Goal: Communication & Community: Share content

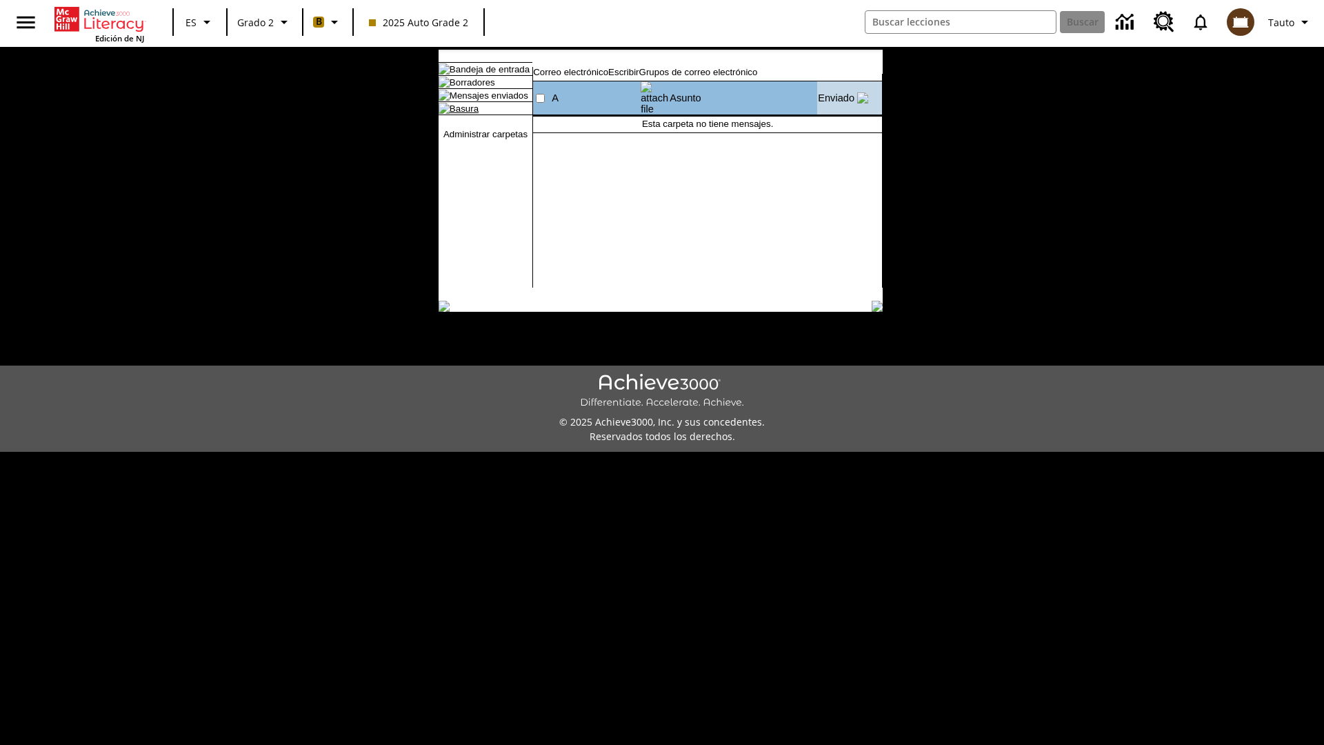
click at [453, 114] on link "Basura" at bounding box center [464, 108] width 29 height 10
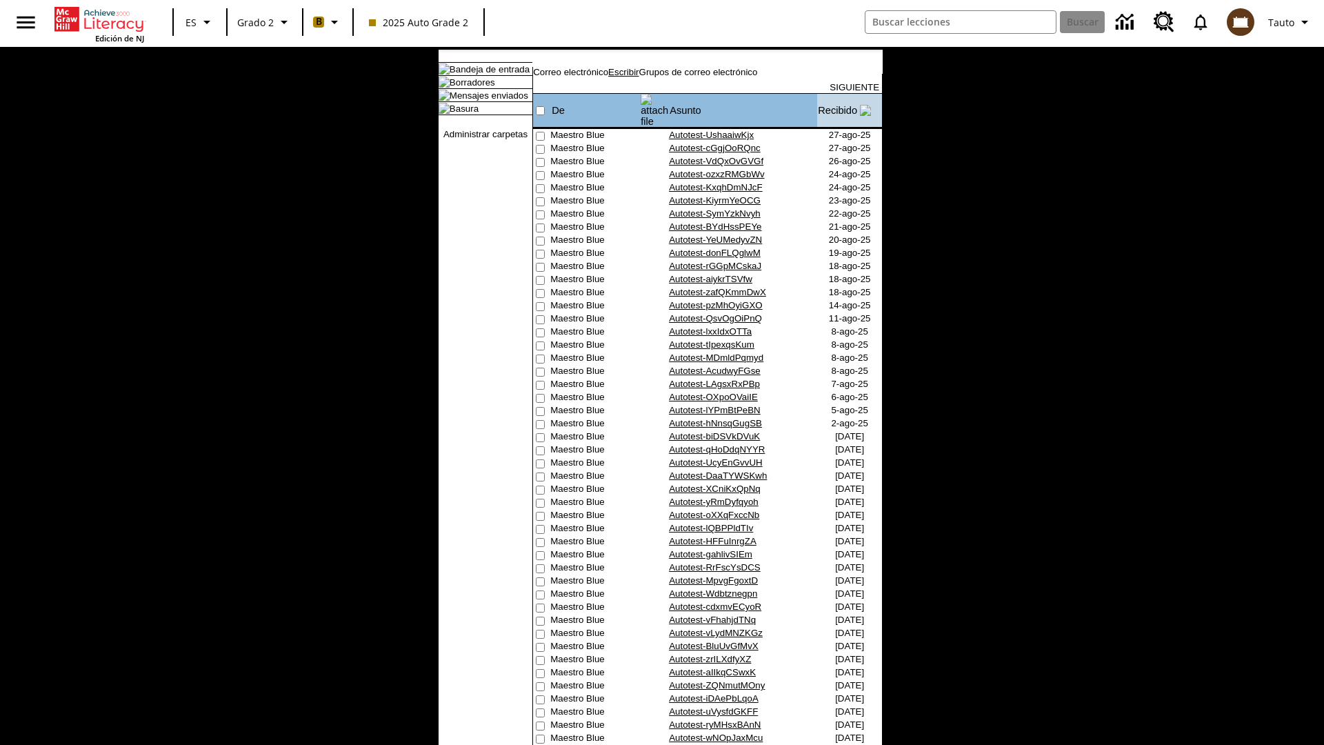
click at [639, 77] on link "Escribir" at bounding box center [623, 72] width 30 height 10
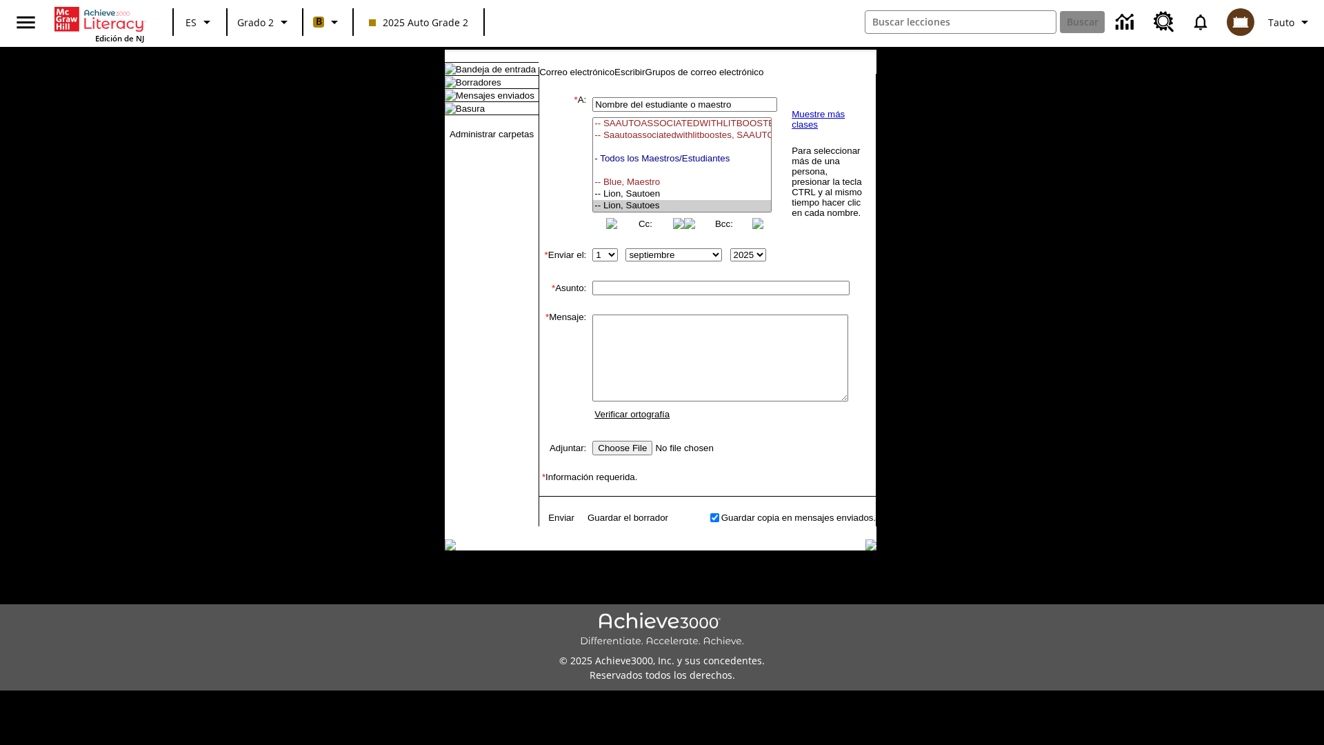
select select "U,21437111,1"
type input "Autotest-yUYAnmyBPB"
type textarea "email body message"
click at [555, 523] on link "Enviar" at bounding box center [561, 518] width 26 height 10
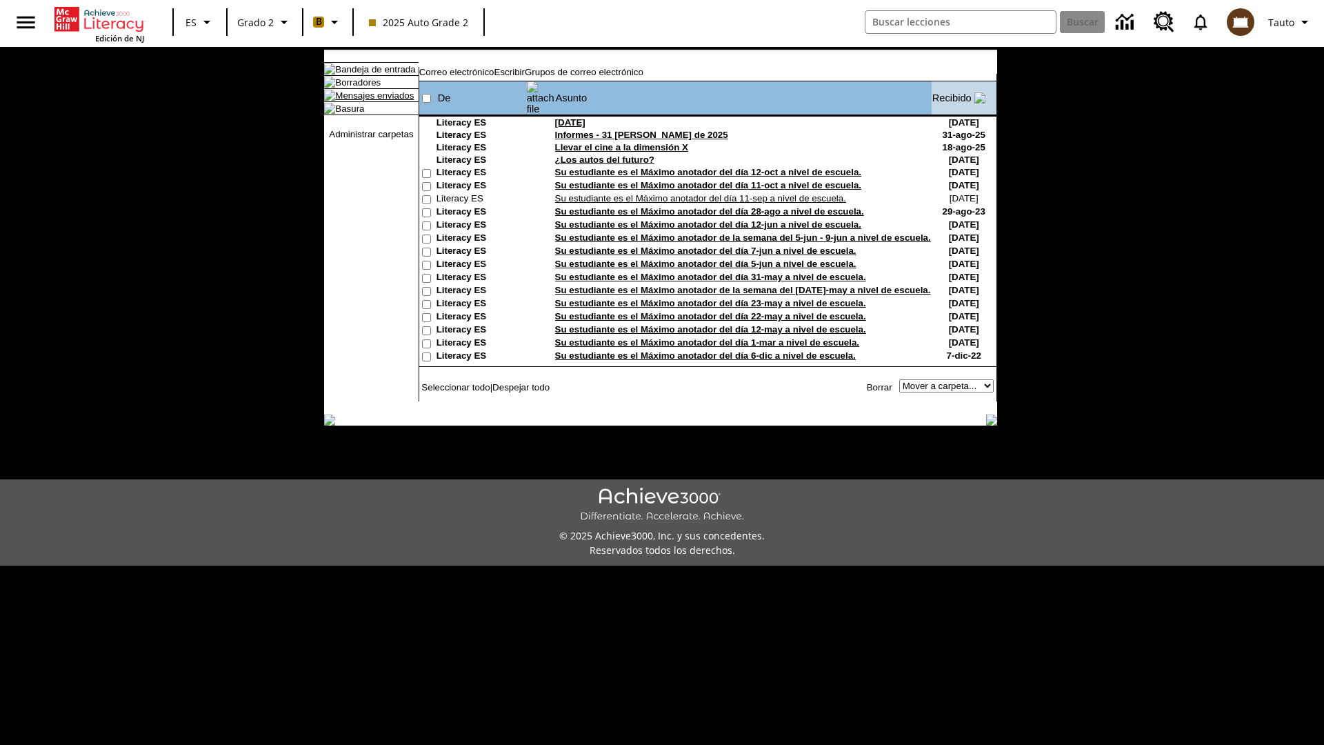
click at [368, 101] on link "Mensajes enviados" at bounding box center [374, 95] width 79 height 10
